Goal: Book appointment/travel/reservation

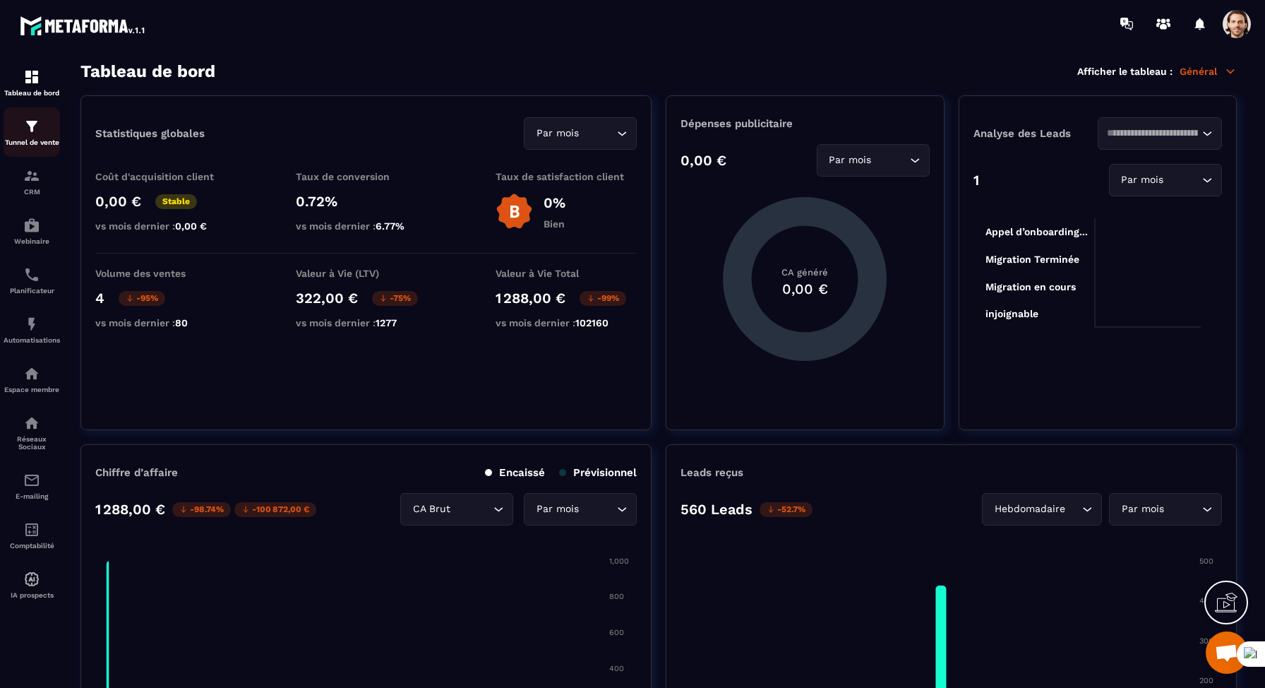
click at [15, 131] on div "Tunnel de vente" at bounding box center [32, 132] width 56 height 28
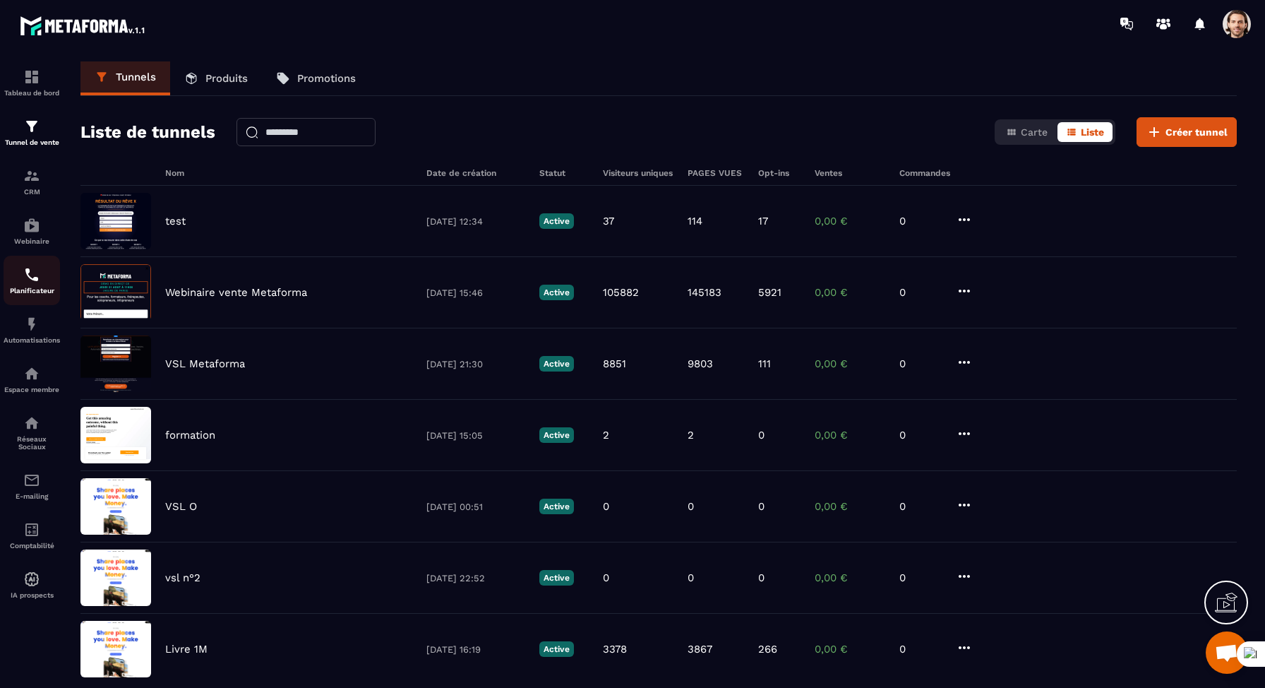
click at [37, 278] on img at bounding box center [31, 274] width 17 height 17
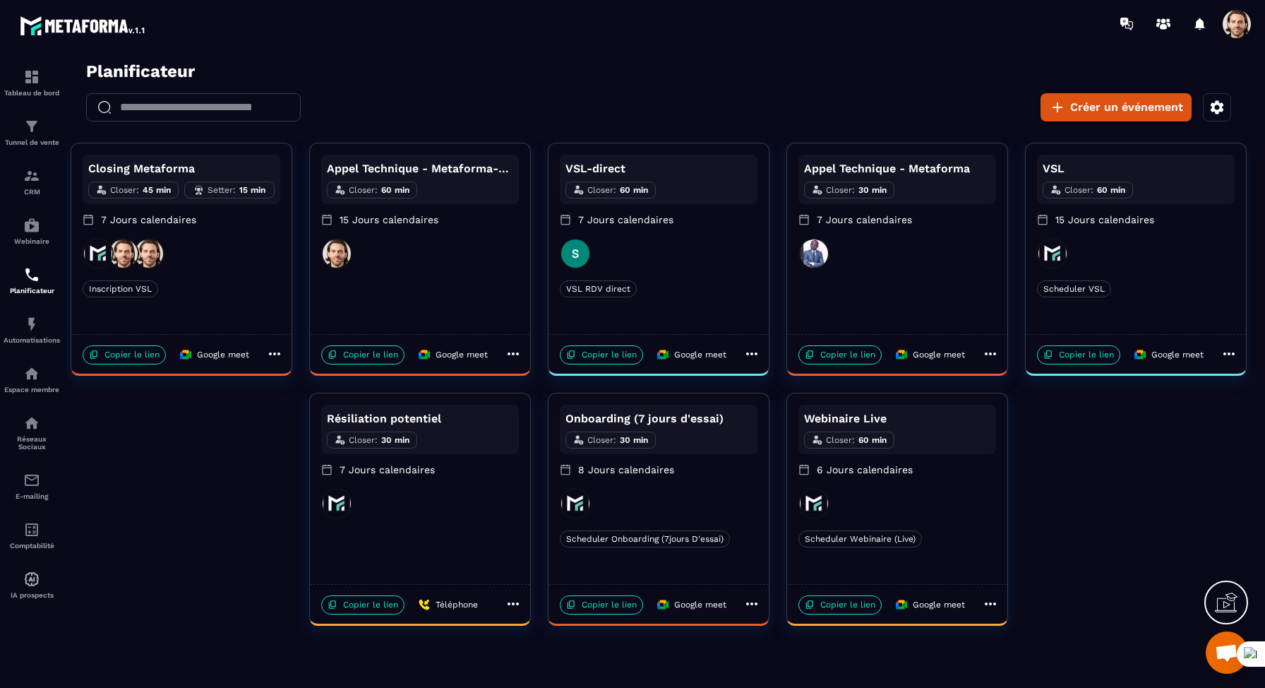
click at [248, 273] on div "Closing Metaforma Closer : 45 min Setter : 15 min 7 Jours calendaires Inscripti…" at bounding box center [181, 238] width 220 height 191
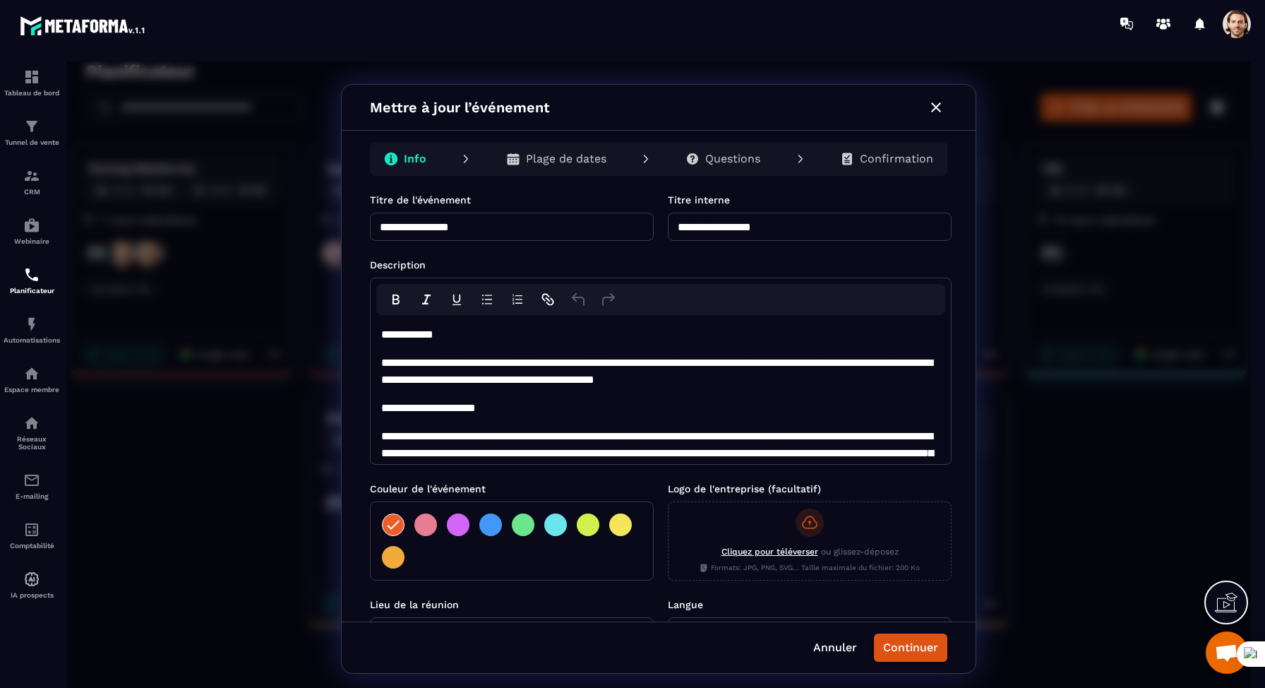
click at [938, 113] on icon "button" at bounding box center [936, 107] width 17 height 17
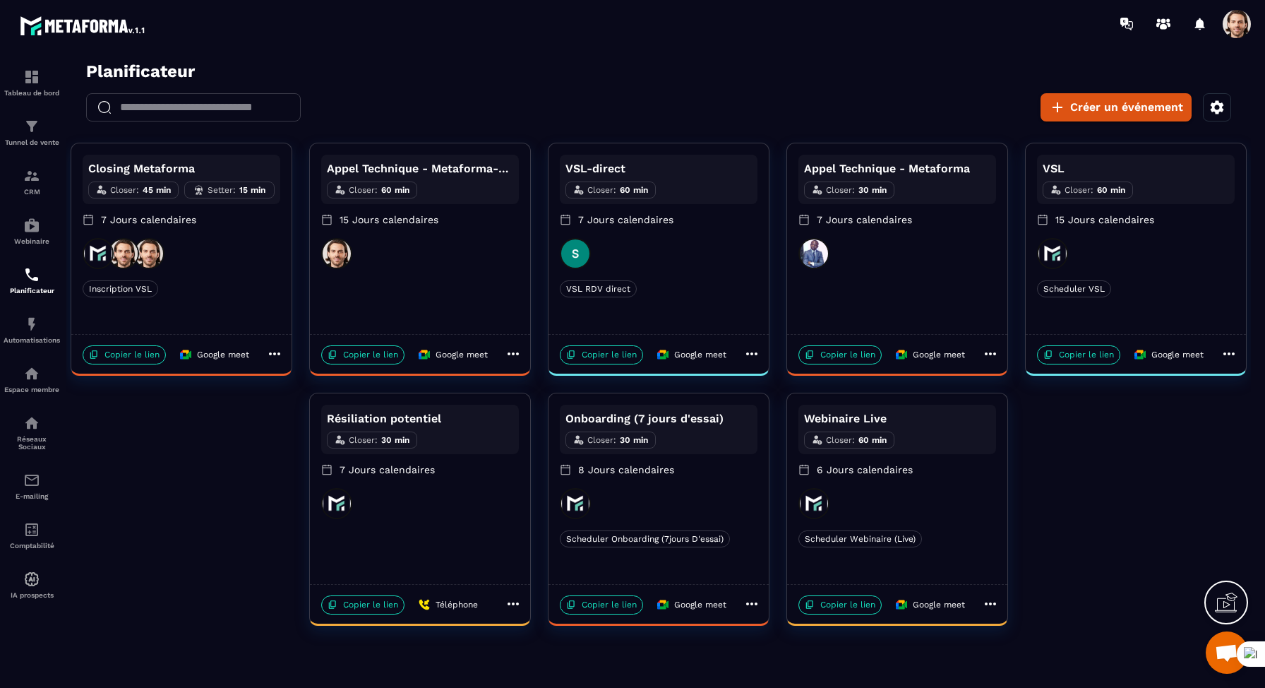
click at [857, 233] on div "Appel Technique - Metaforma Closer : 30 min 7 Jours calendaires" at bounding box center [898, 196] width 198 height 83
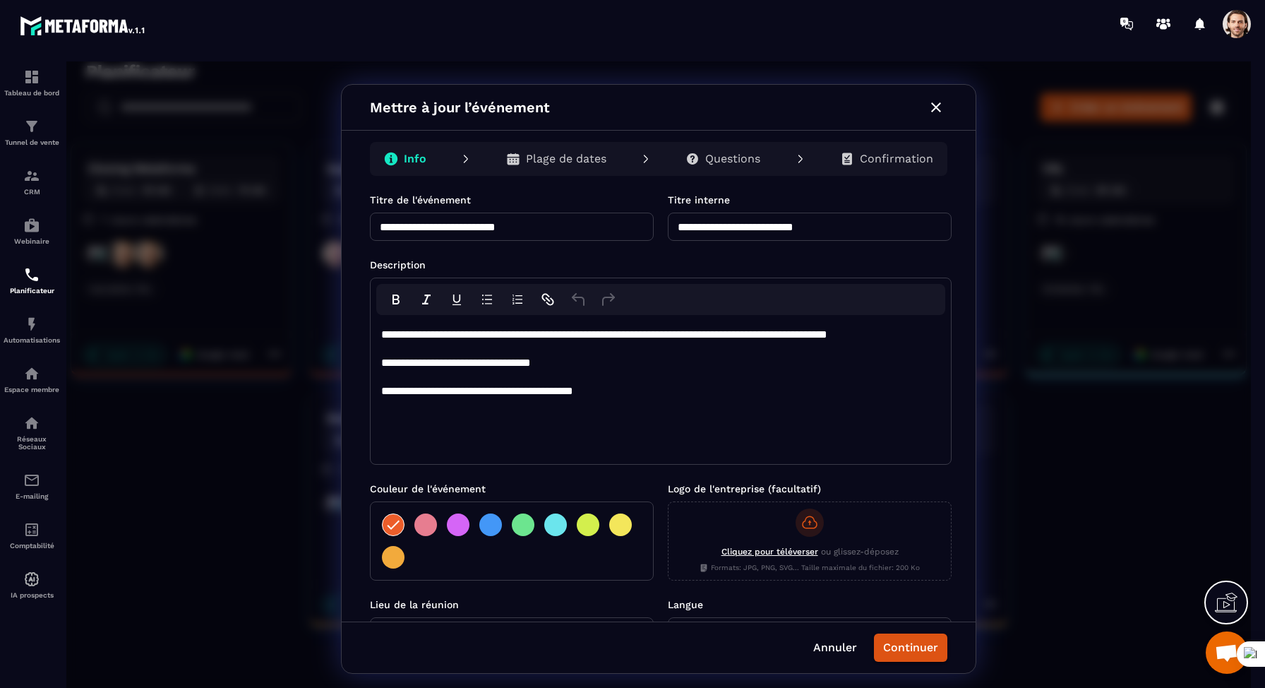
click at [942, 105] on icon "button" at bounding box center [936, 107] width 17 height 17
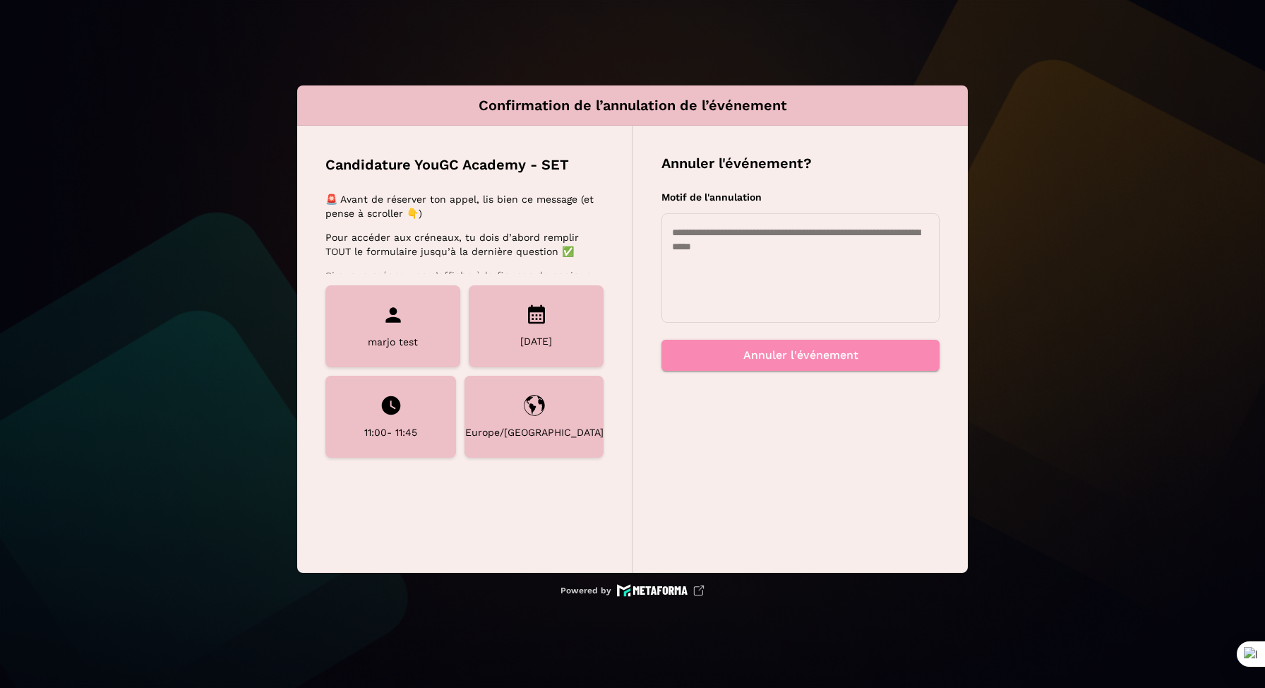
scroll to position [211, 0]
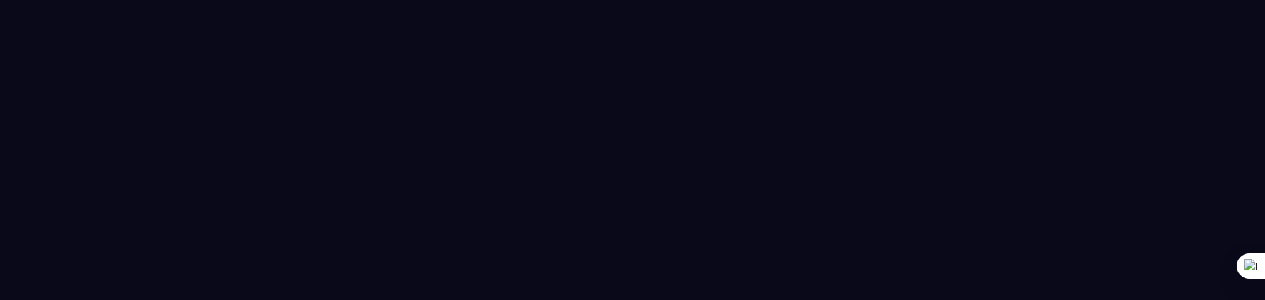
click at [654, 238] on div at bounding box center [632, 150] width 1265 height 300
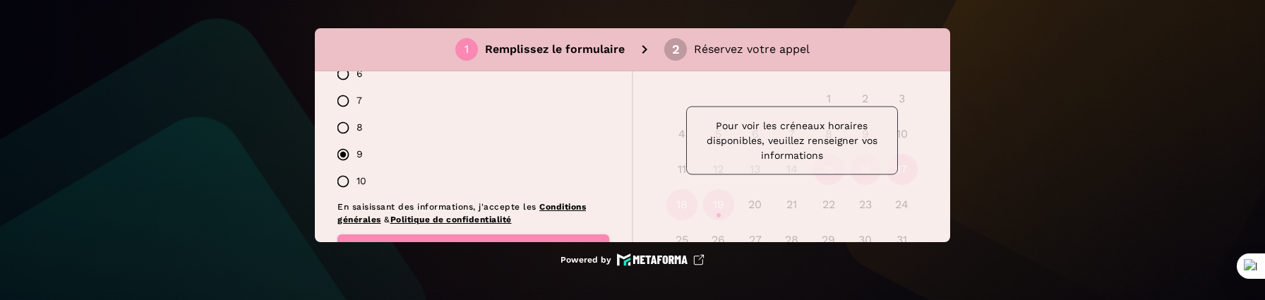
scroll to position [1549, 0]
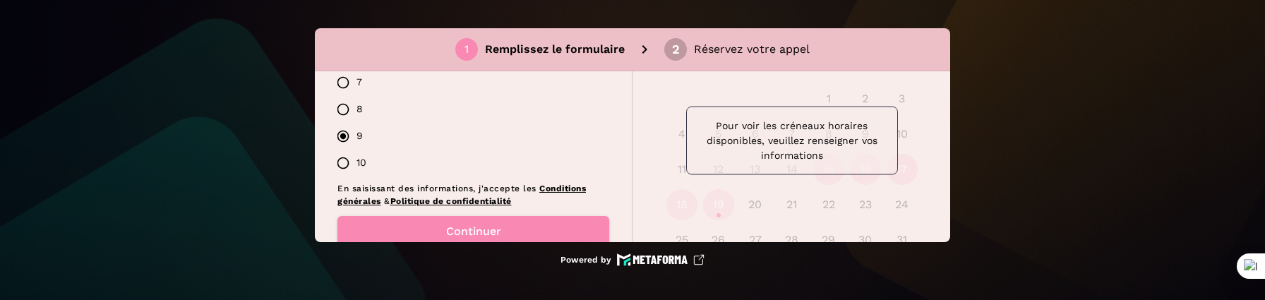
click at [357, 150] on label "10" at bounding box center [470, 163] width 280 height 27
click at [359, 96] on label "8" at bounding box center [470, 109] width 280 height 27
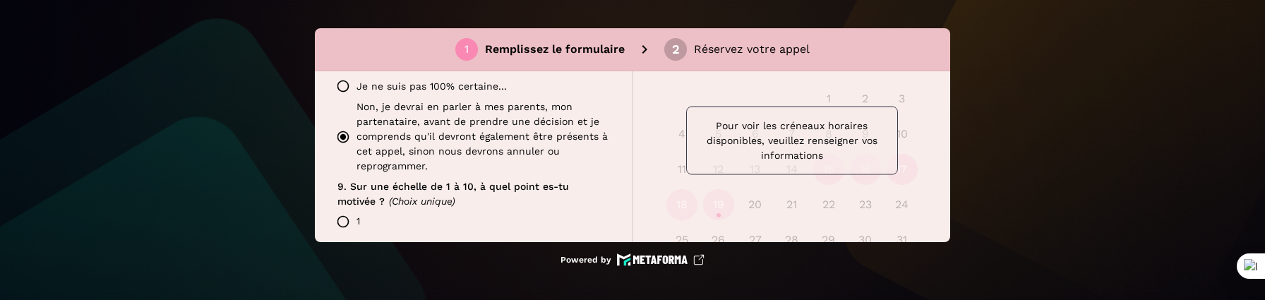
scroll to position [1205, 0]
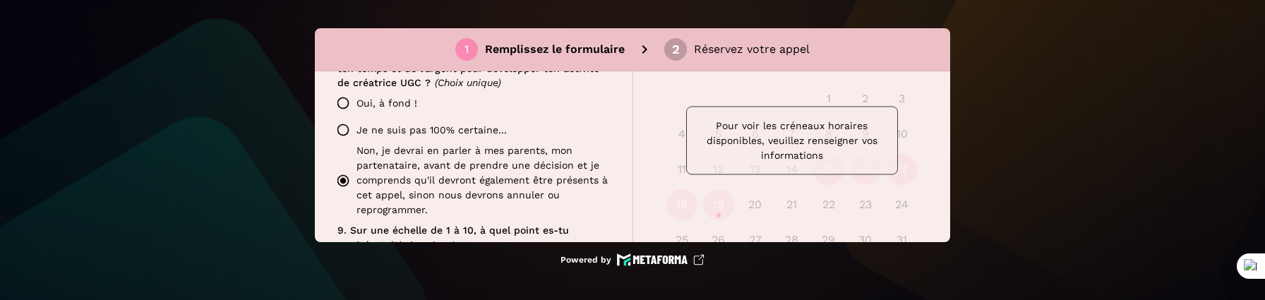
click at [364, 120] on label "Je ne suis pas 100% certaine..." at bounding box center [470, 130] width 280 height 27
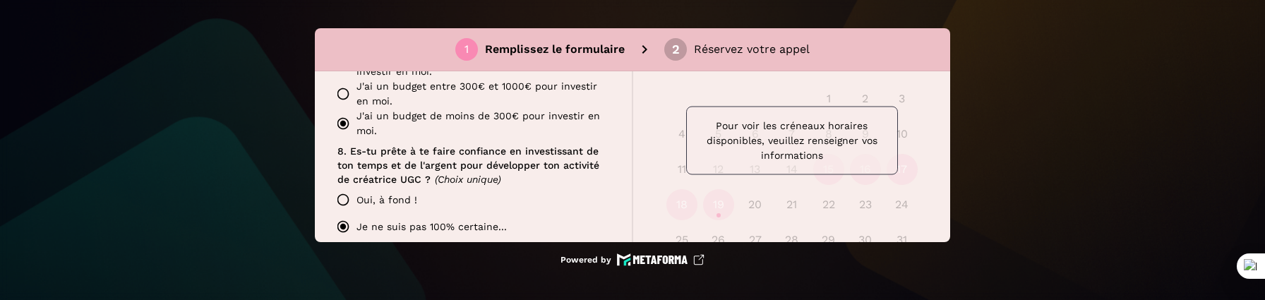
click at [391, 86] on label "J'ai un budget entre 300€ et 1000€ pour investir en moi." at bounding box center [470, 94] width 280 height 30
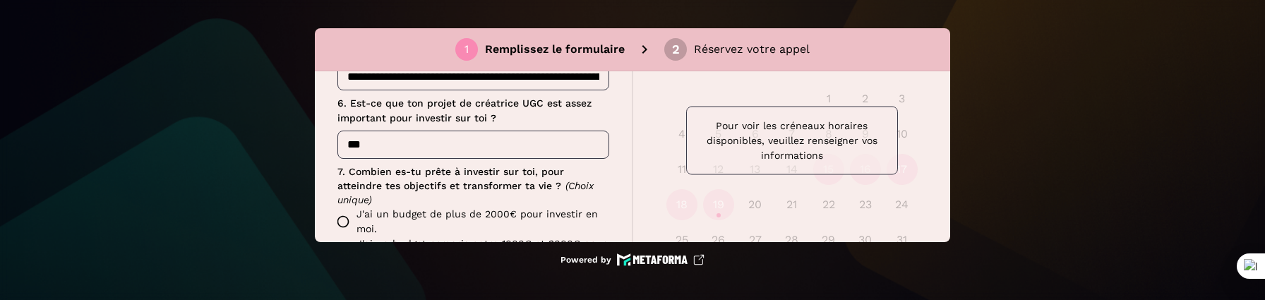
scroll to position [917, 0]
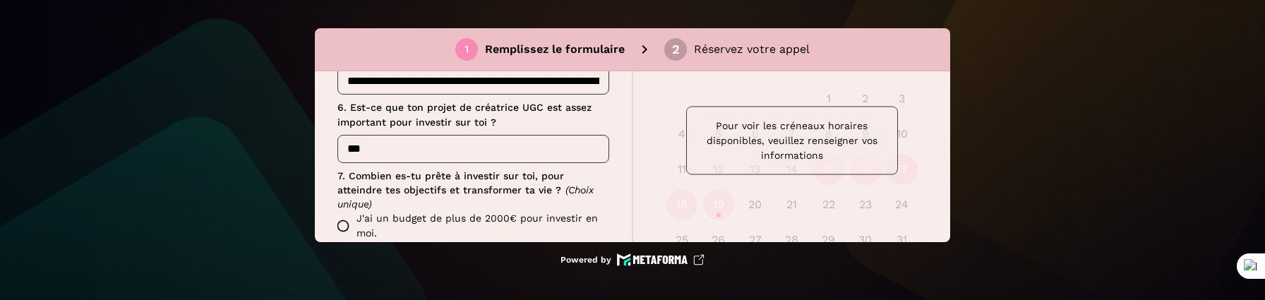
click at [384, 211] on label "J'ai un budget de plus de 2000€ pour investir en moi." at bounding box center [470, 226] width 280 height 30
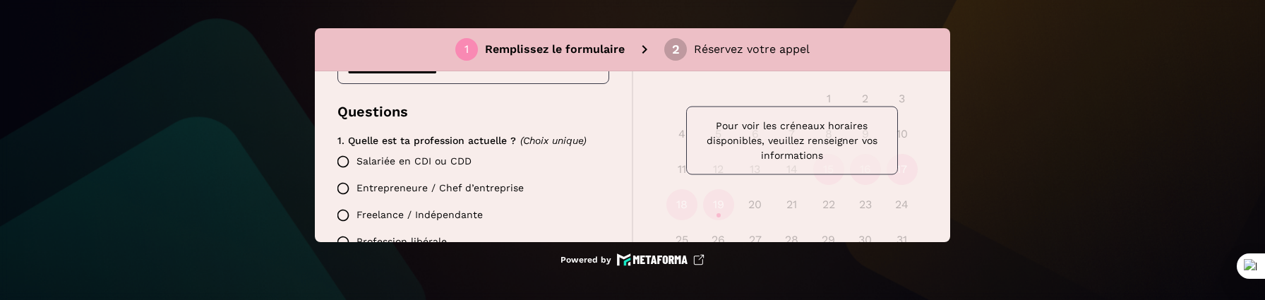
scroll to position [0, 0]
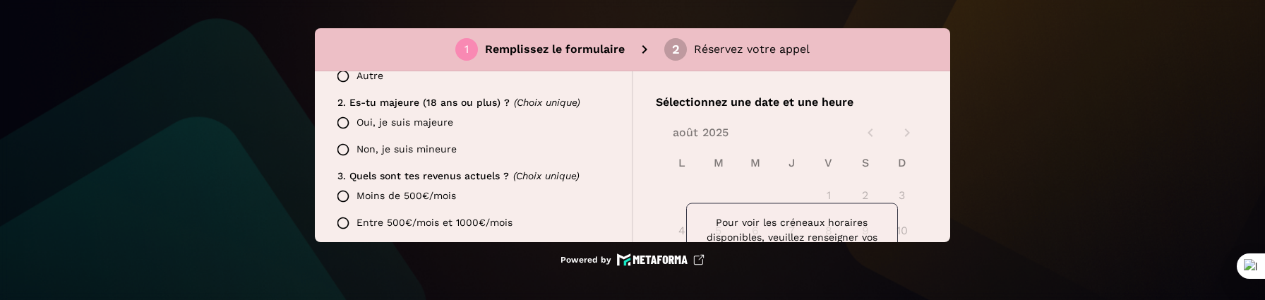
scroll to position [592, 0]
